Goal: Task Accomplishment & Management: Complete application form

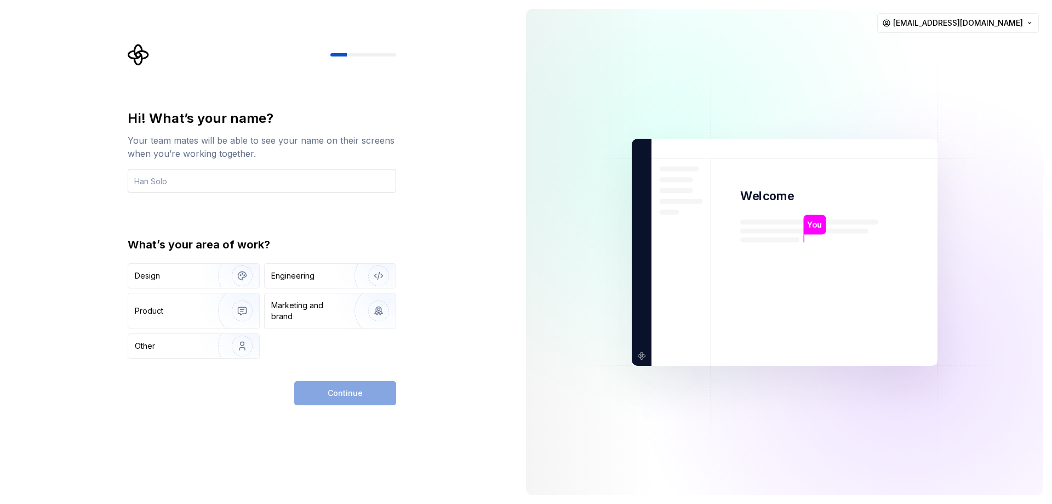
click at [293, 174] on input "text" at bounding box center [262, 181] width 269 height 24
type input "Stax"
click at [92, 180] on div "Hi! What’s your name? Your team mates will be able to see your name on their sc…" at bounding box center [258, 252] width 517 height 504
click at [164, 273] on div "Design" at bounding box center [169, 275] width 69 height 11
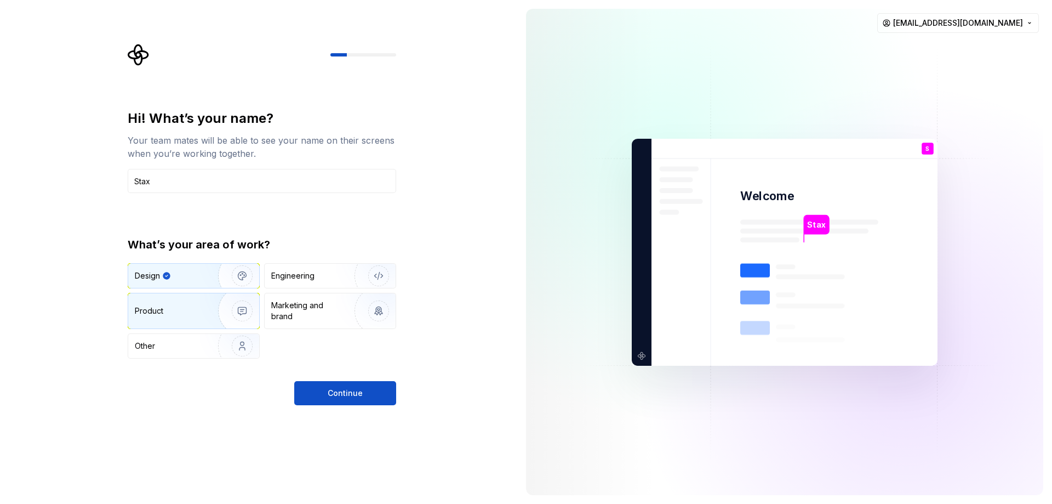
click at [225, 302] on img "button" at bounding box center [235, 310] width 70 height 73
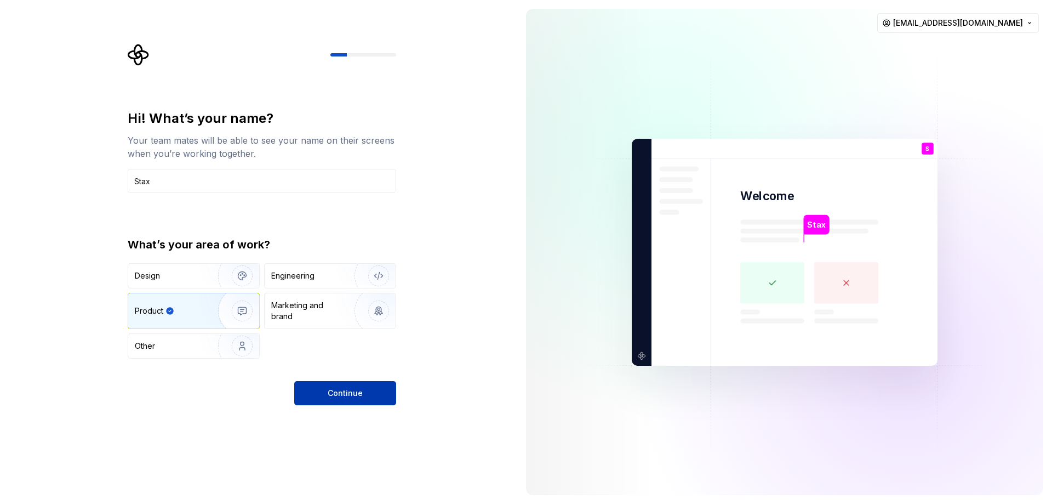
click at [362, 392] on span "Continue" at bounding box center [345, 392] width 35 height 11
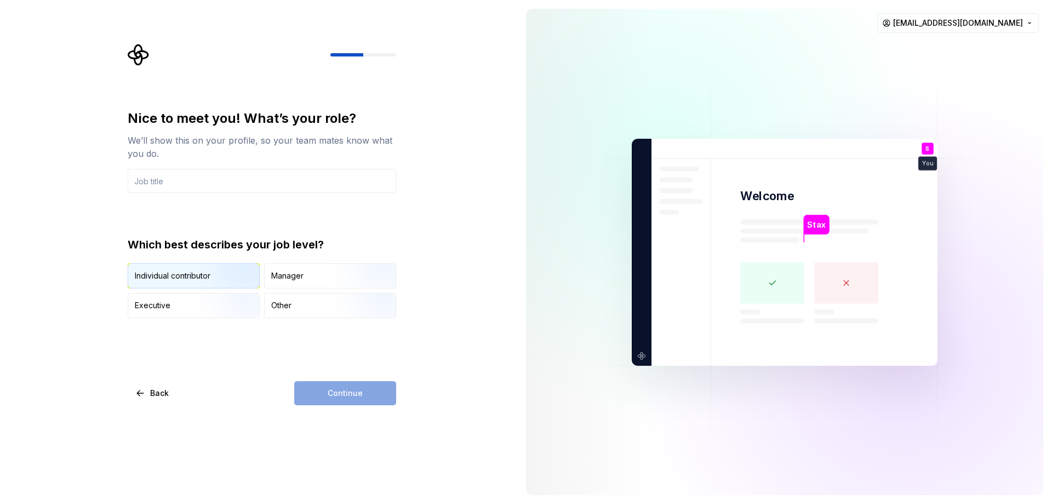
click at [195, 273] on div "Individual contributor" at bounding box center [173, 275] width 76 height 11
click at [237, 187] on input "text" at bounding box center [262, 181] width 269 height 24
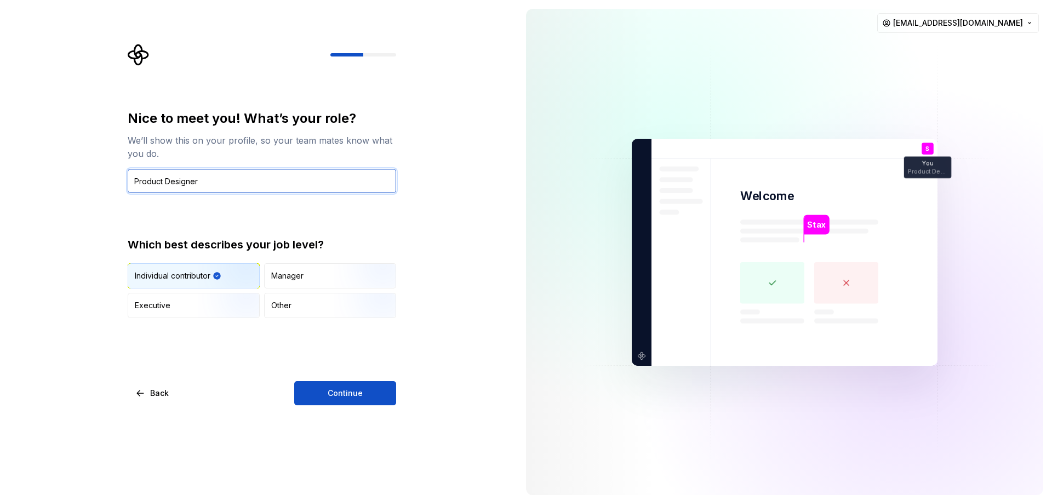
type input "Product Designer"
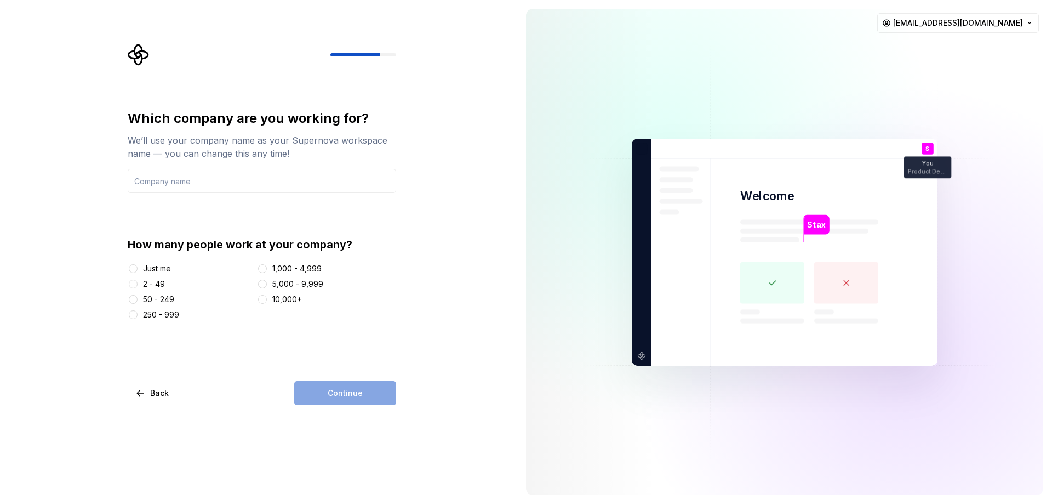
click at [161, 266] on div "Just me" at bounding box center [157, 268] width 28 height 11
click at [138, 266] on button "Just me" at bounding box center [133, 268] width 9 height 9
click at [279, 182] on input "text" at bounding box center [262, 181] width 269 height 24
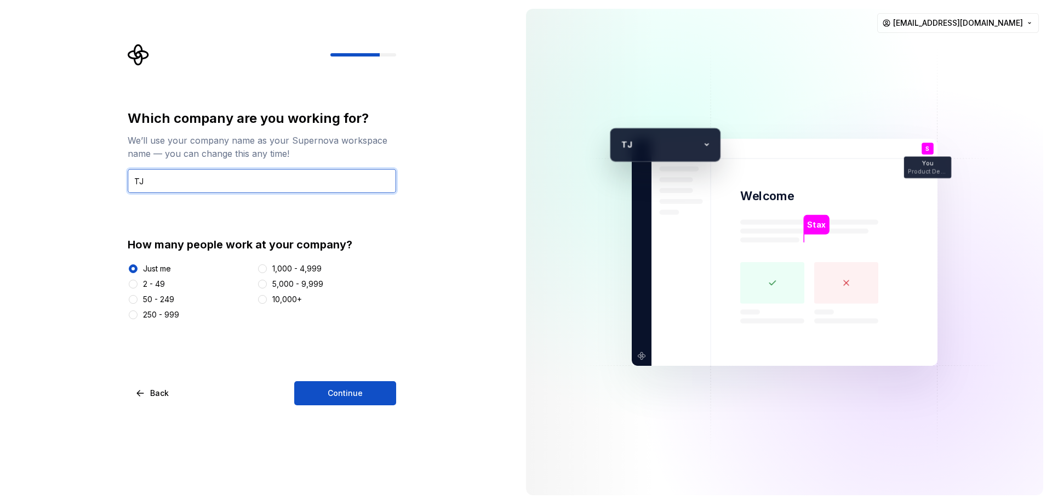
type input "T"
type input "stx"
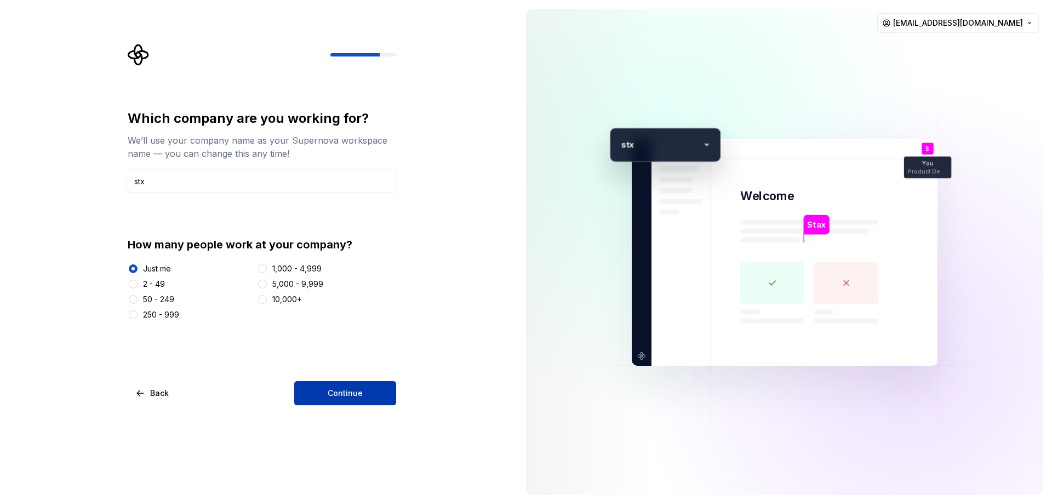
click at [369, 385] on button "Continue" at bounding box center [345, 393] width 102 height 24
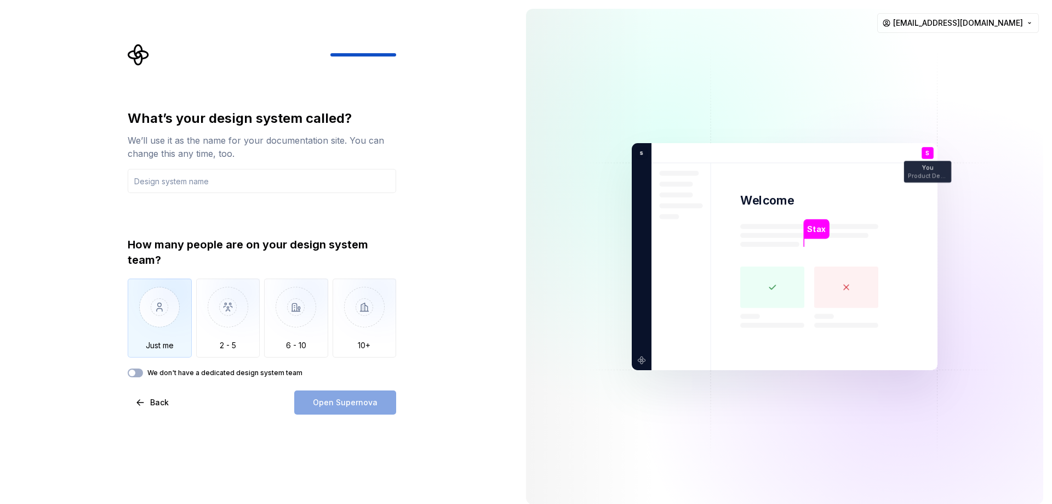
click at [154, 327] on img "button" at bounding box center [160, 314] width 64 height 73
click at [262, 176] on input "text" at bounding box center [262, 181] width 269 height 24
click at [179, 369] on label "We don't have a dedicated design system team" at bounding box center [224, 372] width 155 height 9
click at [143, 369] on button "We don't have a dedicated design system team" at bounding box center [135, 372] width 15 height 9
click at [251, 205] on div "What’s your design system called? We’ll use it as the name for your documentati…" at bounding box center [262, 243] width 269 height 267
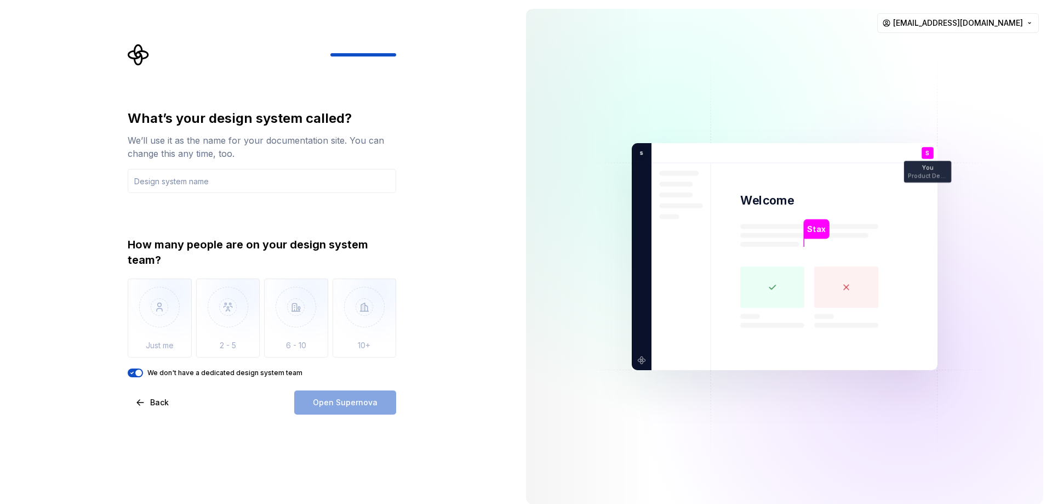
click at [168, 373] on label "We don't have a dedicated design system team" at bounding box center [224, 372] width 155 height 9
click at [143, 373] on button "We don't have a dedicated design system team" at bounding box center [135, 372] width 15 height 9
click at [168, 373] on label "We don't have a dedicated design system team" at bounding box center [224, 372] width 155 height 9
click at [143, 373] on button "We don't have a dedicated design system team" at bounding box center [135, 372] width 15 height 9
click at [377, 401] on div "Open Supernova" at bounding box center [345, 402] width 102 height 24
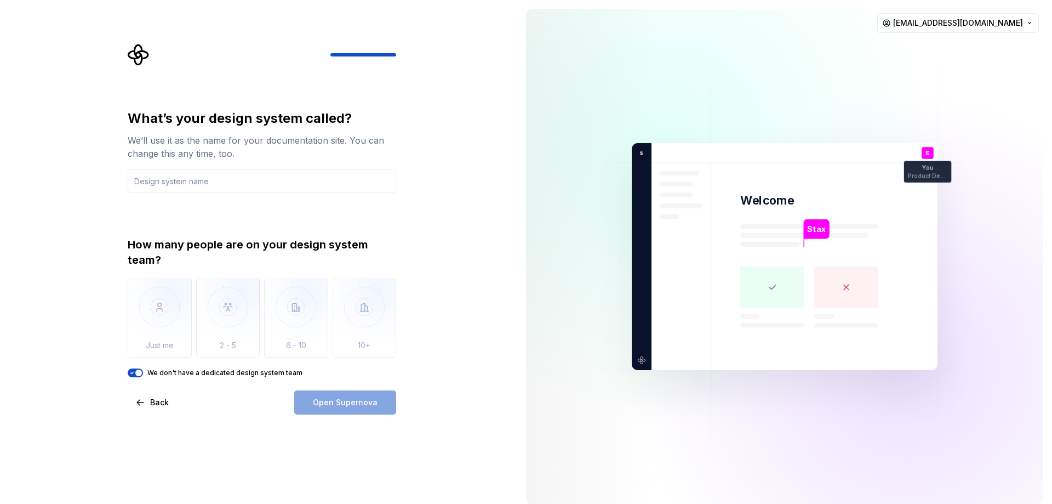
click at [328, 432] on div "What’s your design system called? We’ll use it as the name for your documentati…" at bounding box center [258, 256] width 517 height 513
click at [259, 181] on input "text" at bounding box center [262, 181] width 269 height 24
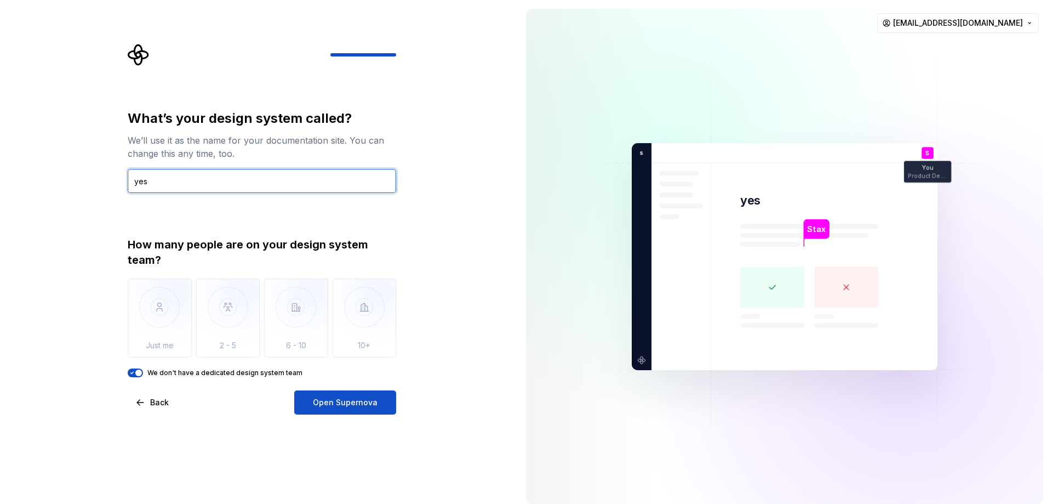
drag, startPoint x: 181, startPoint y: 185, endPoint x: 110, endPoint y: 180, distance: 71.4
click at [110, 180] on div "What’s your design system called? We’ll use it as the name for your documentati…" at bounding box center [258, 256] width 517 height 513
type input "DS"
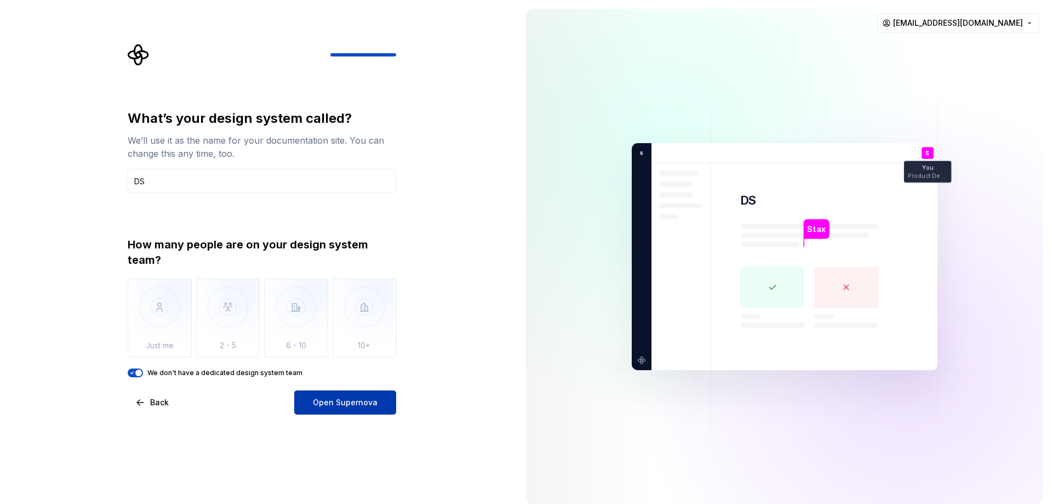
click at [343, 409] on button "Open Supernova" at bounding box center [345, 402] width 102 height 24
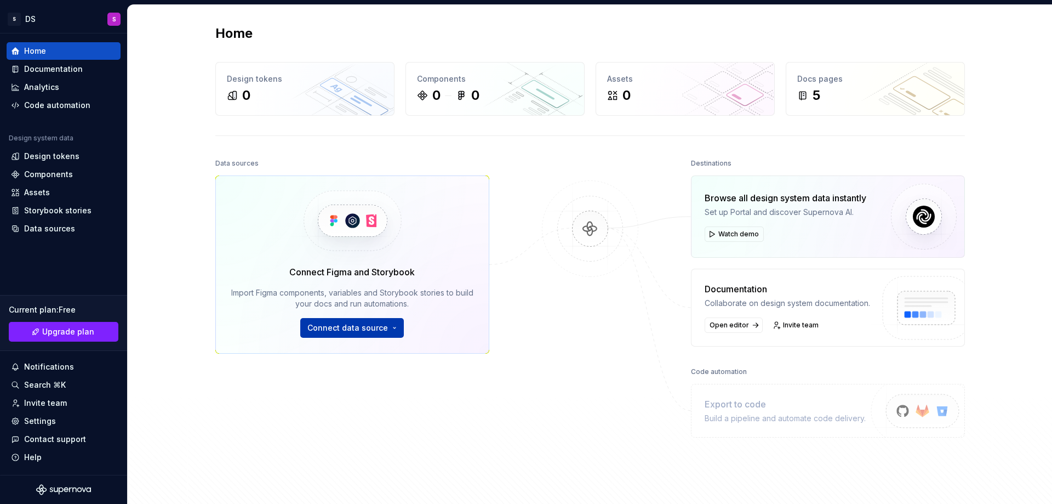
click at [396, 329] on button "Connect data source" at bounding box center [352, 328] width 104 height 20
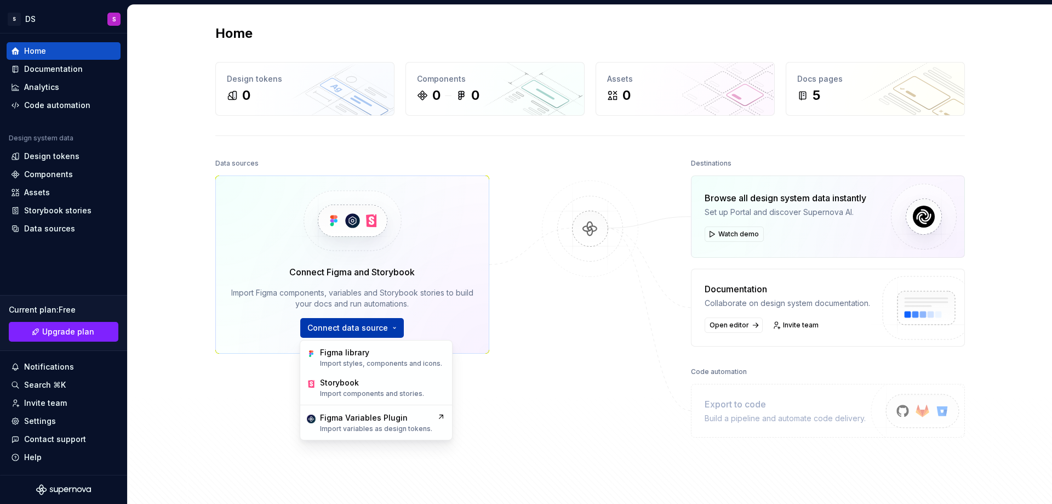
click at [392, 326] on button "Connect data source" at bounding box center [352, 328] width 104 height 20
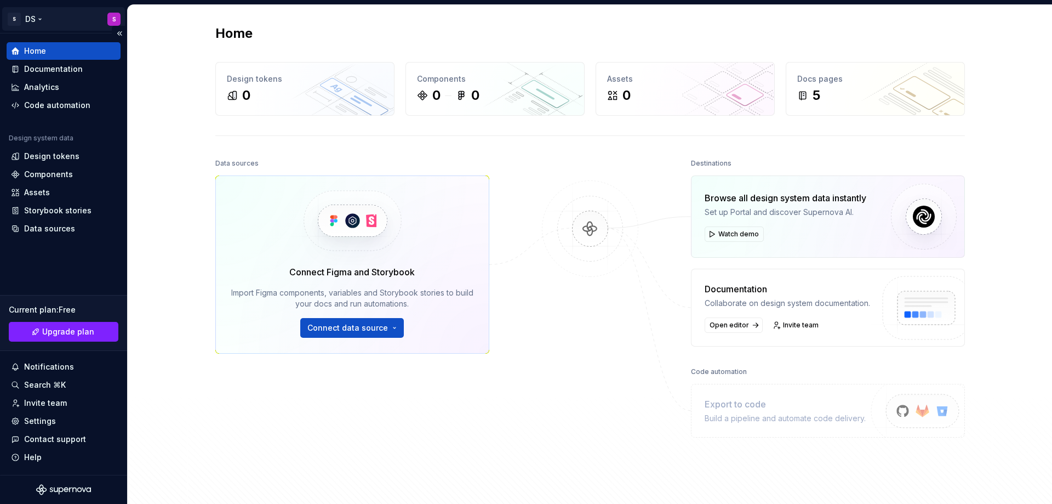
click at [32, 21] on html "S DS S Home Documentation Analytics Code automation Design system data Design t…" at bounding box center [526, 252] width 1052 height 504
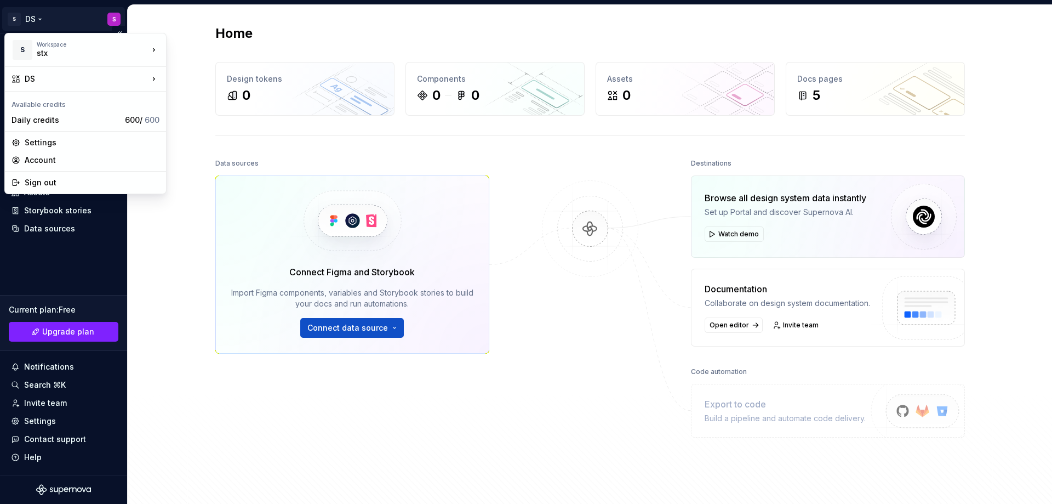
click at [35, 19] on html "S DS S Home Documentation Analytics Code automation Design system data Design t…" at bounding box center [526, 252] width 1052 height 504
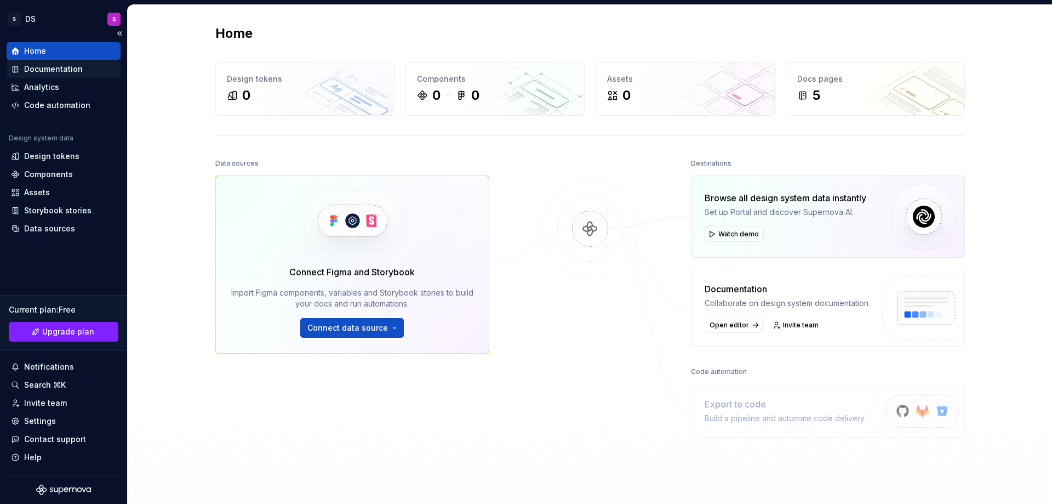
click at [77, 70] on div "Documentation" at bounding box center [53, 69] width 59 height 11
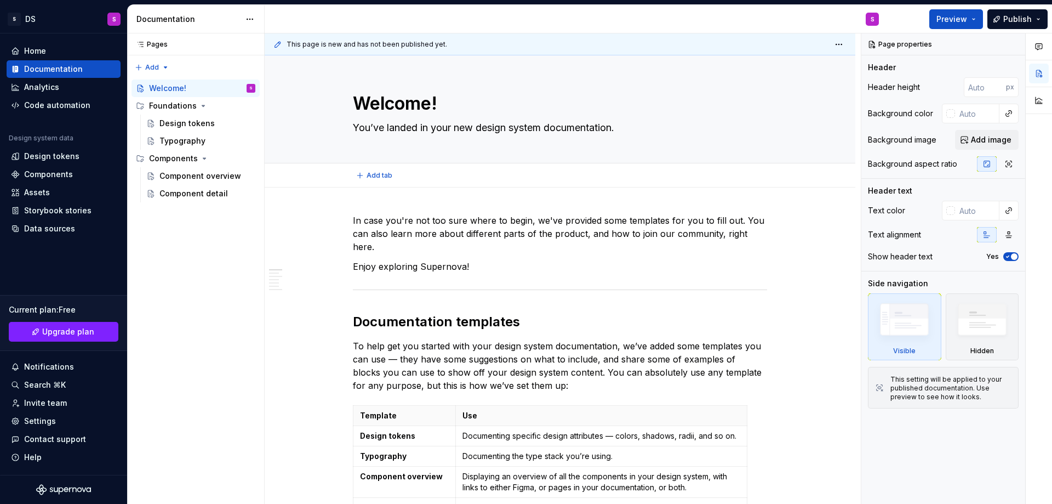
type textarea "*"
click at [62, 87] on div "Analytics" at bounding box center [63, 87] width 105 height 11
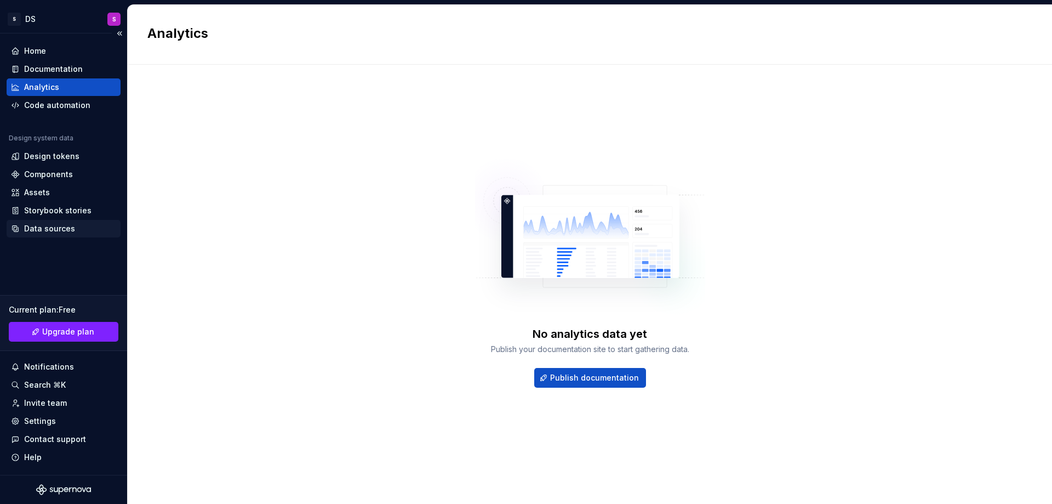
click at [78, 225] on div "Data sources" at bounding box center [63, 228] width 105 height 11
